Goal: Task Accomplishment & Management: Use online tool/utility

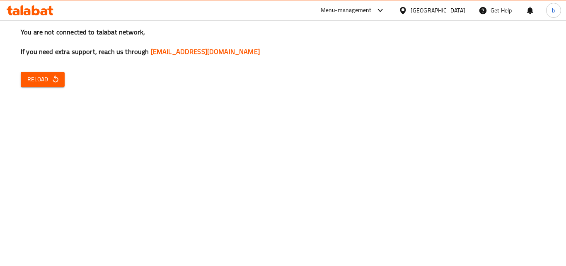
click at [38, 79] on span "Reload" at bounding box center [42, 79] width 31 height 10
